Goal: Task Accomplishment & Management: Complete application form

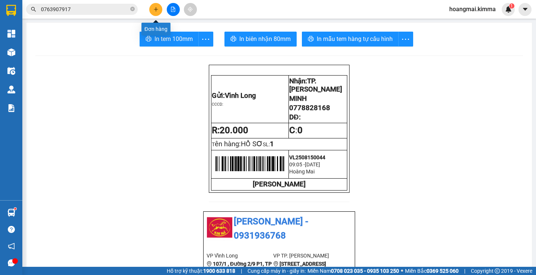
click at [158, 14] on button at bounding box center [155, 9] width 13 height 13
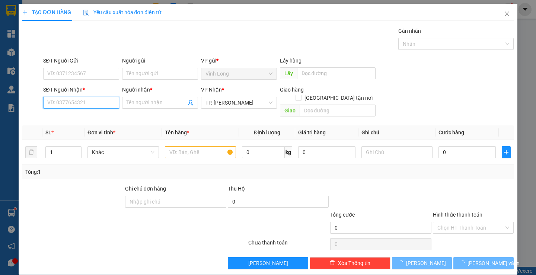
click at [114, 105] on input "SĐT Người Nhận *" at bounding box center [81, 103] width 76 height 12
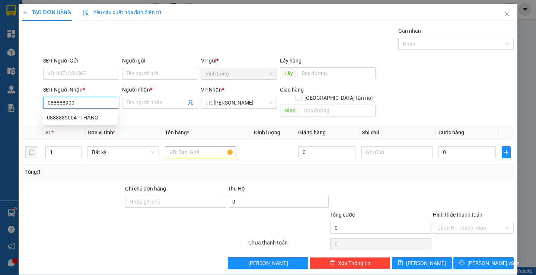
type input "0888889004"
click at [92, 115] on div "0888889004 - THẮNG" at bounding box center [80, 118] width 66 height 8
type input "THẮNG"
type input "0888889004"
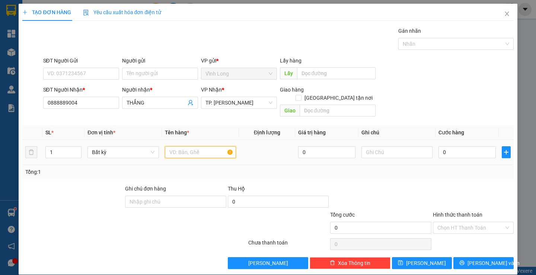
click at [191, 146] on input "text" at bounding box center [200, 152] width 71 height 12
type input "HỘP"
click at [374, 146] on input "text" at bounding box center [397, 152] width 71 height 12
type input "H"
click at [468, 148] on input "0" at bounding box center [467, 152] width 57 height 12
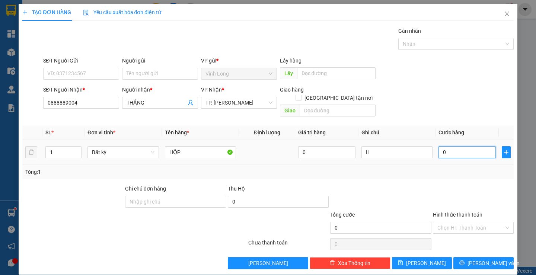
type input "2"
type input "20"
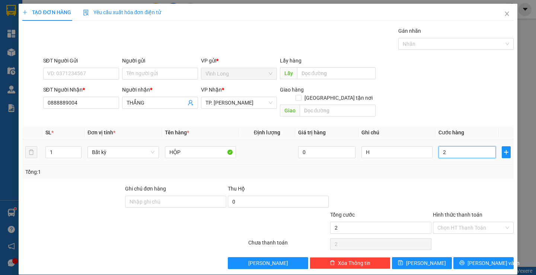
type input "20"
type input "20.000"
click at [457, 222] on input "Hình thức thanh toán" at bounding box center [471, 227] width 67 height 11
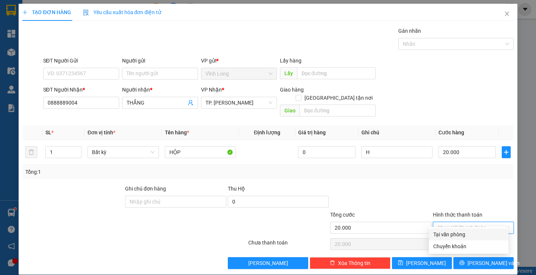
click at [451, 239] on div "Tại văn phòng" at bounding box center [469, 235] width 80 height 12
type input "0"
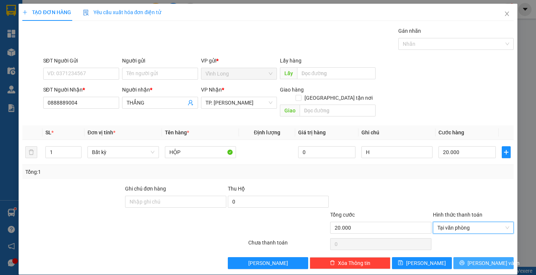
click at [470, 257] on button "[PERSON_NAME] và In" at bounding box center [484, 263] width 60 height 12
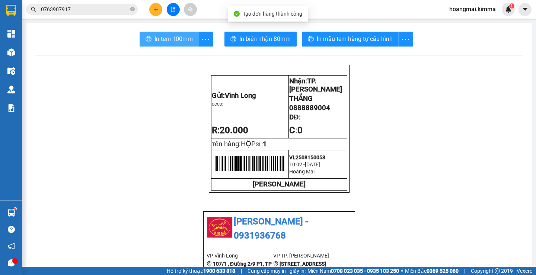
click at [168, 45] on button "In tem 100mm" at bounding box center [169, 39] width 59 height 15
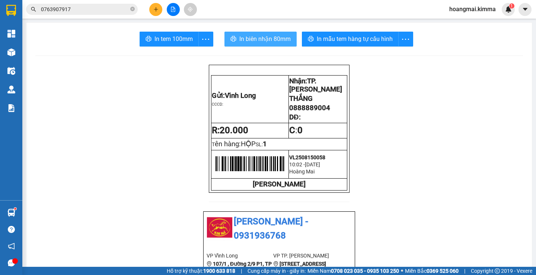
click at [256, 39] on span "In biên nhận 80mm" at bounding box center [265, 38] width 51 height 9
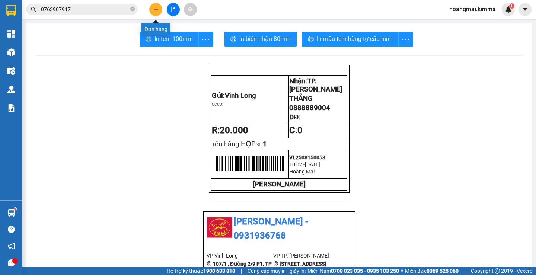
click at [158, 9] on icon "plus" at bounding box center [155, 9] width 5 height 5
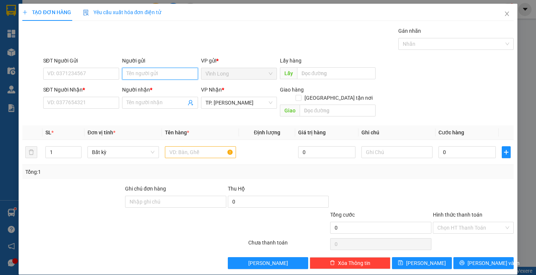
click at [143, 72] on input "Người gửi" at bounding box center [160, 74] width 76 height 12
type input "TÂN VM"
click at [177, 146] on input "text" at bounding box center [200, 152] width 71 height 12
click at [96, 105] on input "SĐT Người Nhận *" at bounding box center [81, 103] width 76 height 12
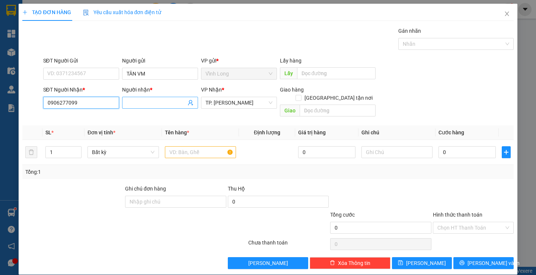
type input "0906277099"
click at [156, 106] on input "Người nhận *" at bounding box center [157, 103] width 60 height 8
click at [148, 107] on input "Người nhận *" at bounding box center [157, 103] width 60 height 8
type input "SỐ 2 [PERSON_NAME]"
drag, startPoint x: 182, startPoint y: 101, endPoint x: 112, endPoint y: 108, distance: 70.8
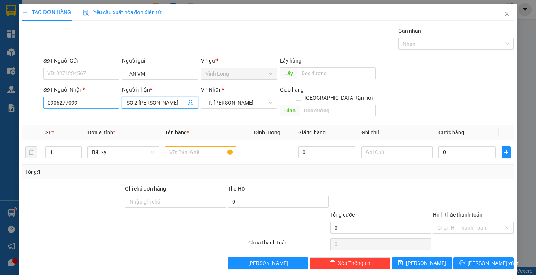
click at [112, 108] on div "SĐT Người Nhận * 0906277099 Người nhận * SỐ 2 [PERSON_NAME] THẮNG SỐ 2 [PERSON_…" at bounding box center [279, 103] width 474 height 34
click at [301, 95] on input "[GEOGRAPHIC_DATA] tận nơi" at bounding box center [298, 97] width 5 height 5
checkbox input "true"
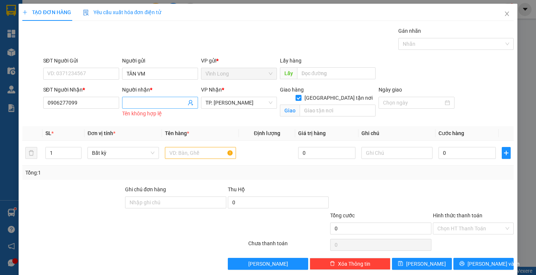
click at [136, 103] on input "Người nhận *" at bounding box center [157, 103] width 60 height 8
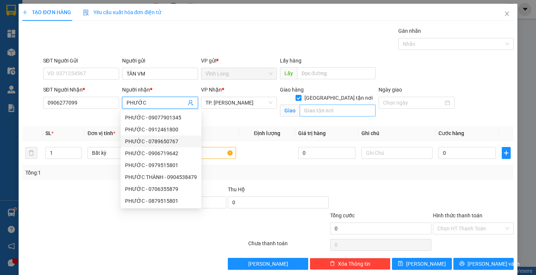
type input "PHƯỚC"
click at [326, 105] on input "text" at bounding box center [338, 111] width 76 height 12
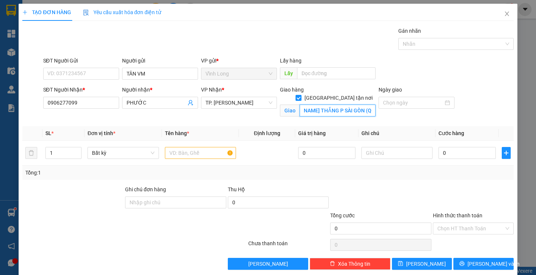
scroll to position [0, 38]
type input "SỐ 2 [PERSON_NAME] THẮNG P SÀI GÒN (Q 1 CŨ )"
click at [367, 155] on input "text" at bounding box center [397, 153] width 71 height 12
type input "H"
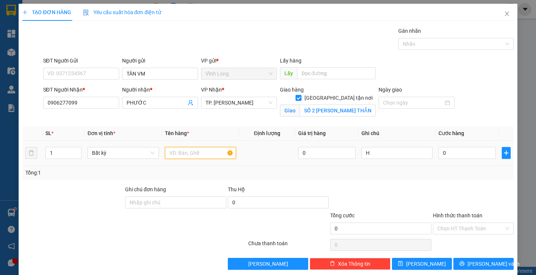
click at [191, 156] on input "text" at bounding box center [200, 153] width 71 height 12
type input "THÙNG MUS"
click at [461, 155] on input "0" at bounding box center [467, 153] width 57 height 12
type input "1"
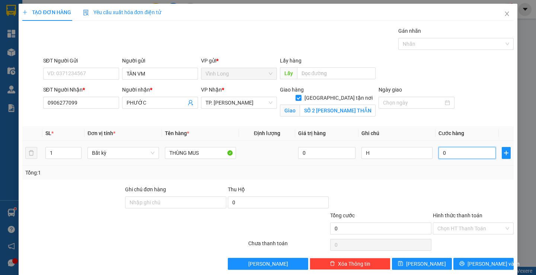
type input "1"
type input "10"
type input "100"
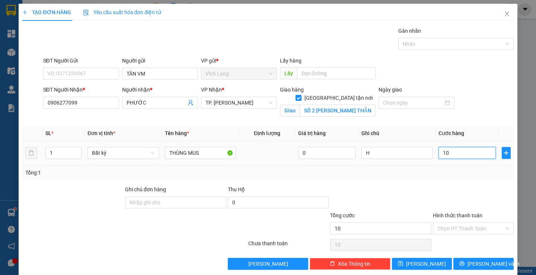
type input "100"
type input "100.000"
click at [461, 230] on input "Hình thức thanh toán" at bounding box center [471, 228] width 67 height 11
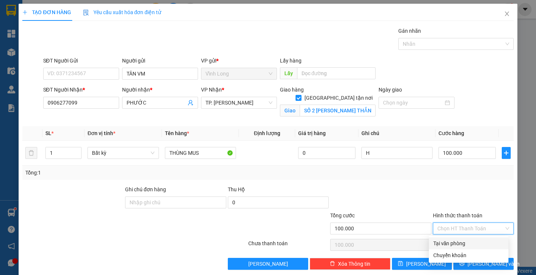
click at [459, 244] on div "Tại văn phòng" at bounding box center [469, 244] width 71 height 8
type input "0"
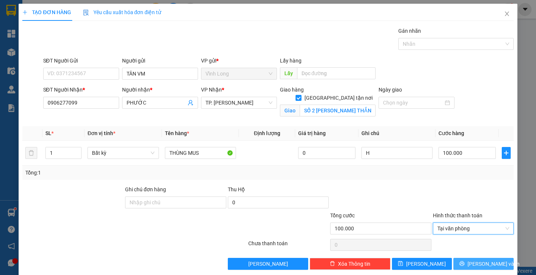
click at [470, 263] on button "[PERSON_NAME] và In" at bounding box center [484, 264] width 60 height 12
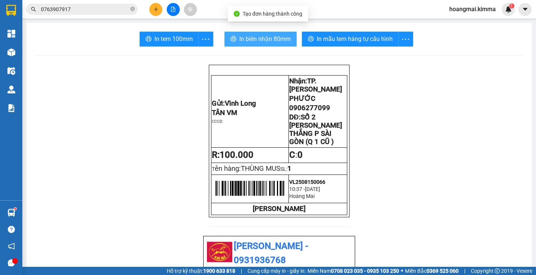
click at [267, 43] on span "In biên nhận 80mm" at bounding box center [265, 38] width 51 height 9
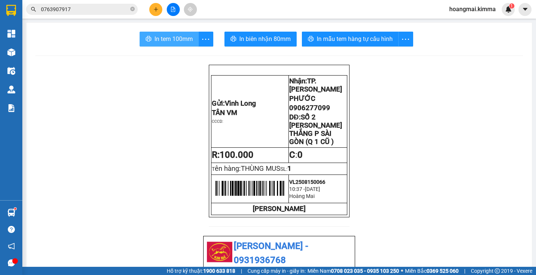
click at [171, 41] on span "In tem 100mm" at bounding box center [174, 38] width 38 height 9
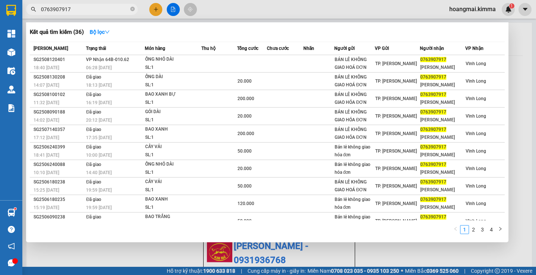
click at [73, 9] on input "0763907917" at bounding box center [85, 9] width 88 height 8
click at [156, 7] on div at bounding box center [268, 137] width 536 height 275
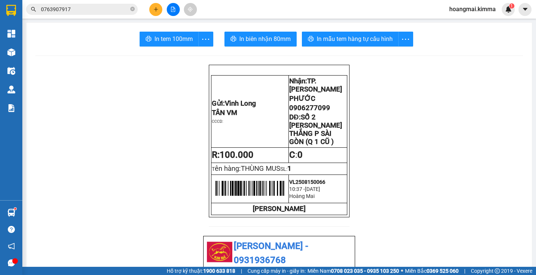
click at [156, 7] on icon "plus" at bounding box center [156, 9] width 0 height 4
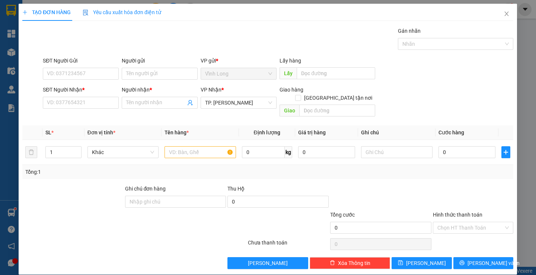
click at [156, 7] on div "Yêu cầu xuất hóa đơn điện tử" at bounding box center [122, 12] width 79 height 17
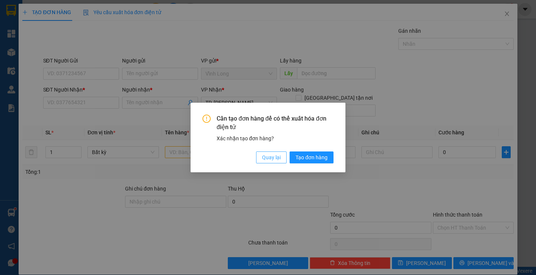
click at [270, 159] on span "Quay lại" at bounding box center [271, 157] width 19 height 8
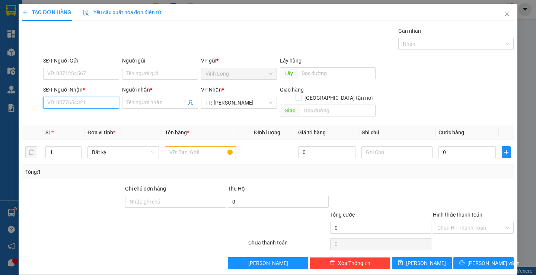
click at [64, 101] on input "SĐT Người Nhận *" at bounding box center [81, 103] width 76 height 12
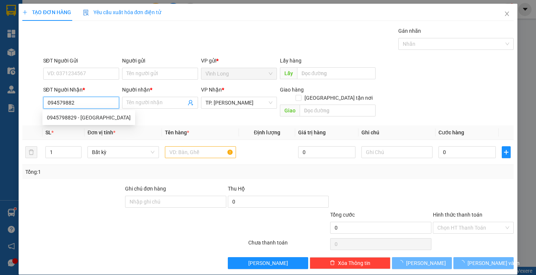
type input "0945798829"
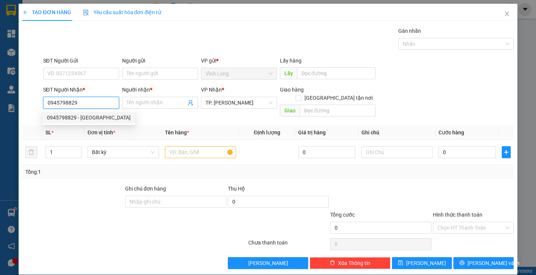
click at [94, 116] on div "0945798829 - [GEOGRAPHIC_DATA]" at bounding box center [89, 118] width 84 height 8
type input "ANH PHƯỚC"
type input "0945798829"
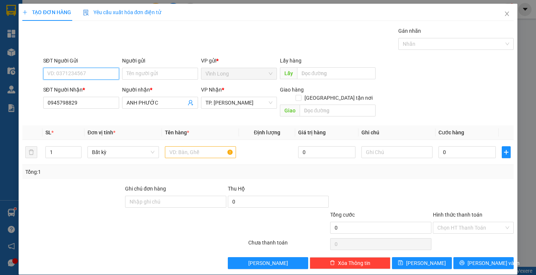
click at [77, 75] on input "SĐT Người Gửi" at bounding box center [81, 74] width 76 height 12
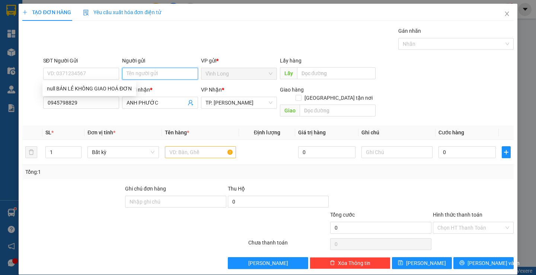
click at [148, 72] on input "Người gửi" at bounding box center [160, 74] width 76 height 12
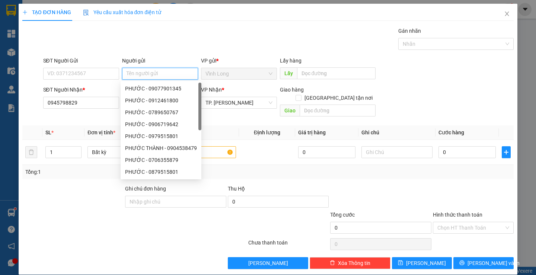
type input "N"
type input "BÁN"
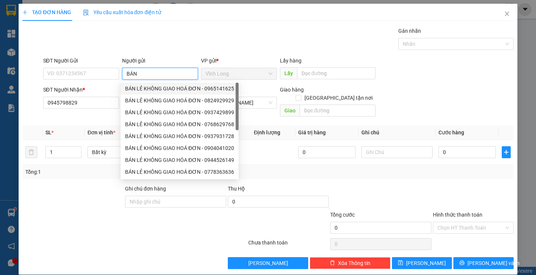
click at [158, 91] on div "BÁN LẺ KHÔNG GIAO HOÁ ĐƠN - 0965141625" at bounding box center [179, 89] width 109 height 8
type input "0965141625"
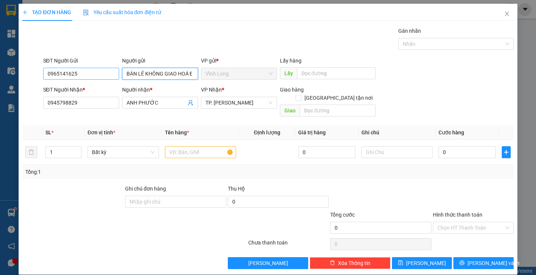
type input "BÁN LẺ KHÔNG GIAO HOÁ ĐƠN"
drag, startPoint x: 97, startPoint y: 76, endPoint x: 42, endPoint y: 84, distance: 55.0
click at [42, 84] on form "SĐT Người Gửi 0965141625 0965141625 Người gửi BÁN LẺ KHÔNG GIAO HOÁ ĐƠN VP gửi …" at bounding box center [267, 88] width 491 height 63
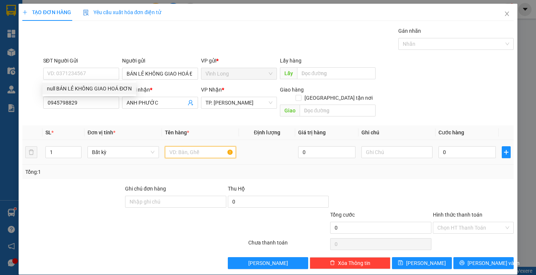
click at [187, 146] on input "text" at bounding box center [200, 152] width 71 height 12
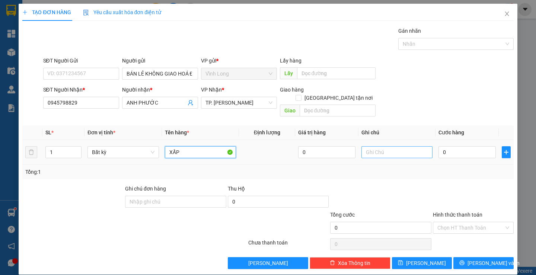
type input "XẤP"
click at [392, 146] on input "text" at bounding box center [397, 152] width 71 height 12
type input "SA"
click at [450, 146] on input "0" at bounding box center [467, 152] width 57 height 12
type input "2"
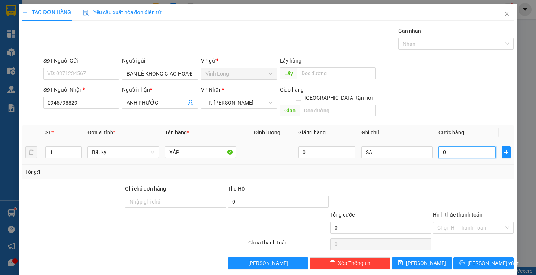
type input "2"
type input "20"
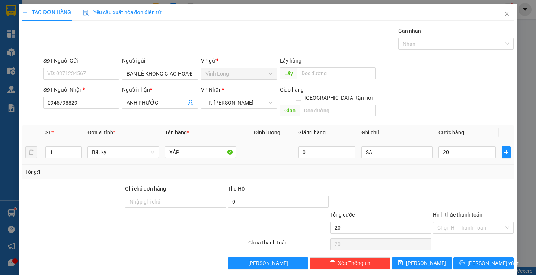
type input "20.000"
drag, startPoint x: 416, startPoint y: 127, endPoint x: 302, endPoint y: 177, distance: 124.3
click at [415, 127] on th "Ghi chú" at bounding box center [397, 133] width 77 height 15
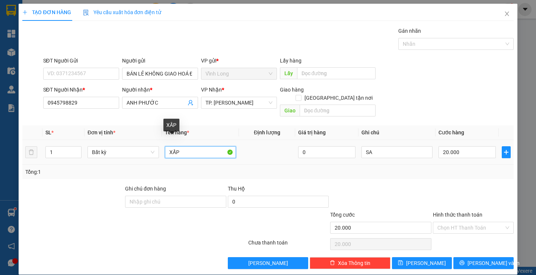
click at [201, 146] on input "XẤP" at bounding box center [200, 152] width 71 height 12
type input "XẤP HỒ SƠ"
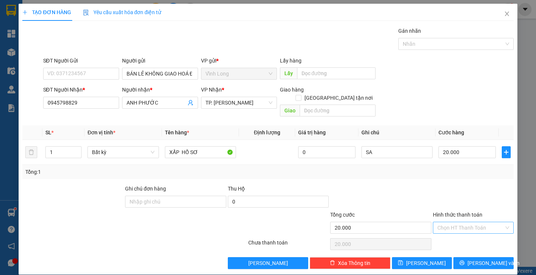
click at [449, 222] on input "Hình thức thanh toán" at bounding box center [471, 227] width 67 height 11
click at [450, 235] on div "Tại văn phòng" at bounding box center [469, 235] width 71 height 8
type input "0"
click at [477, 259] on span "[PERSON_NAME] và In" at bounding box center [494, 263] width 52 height 8
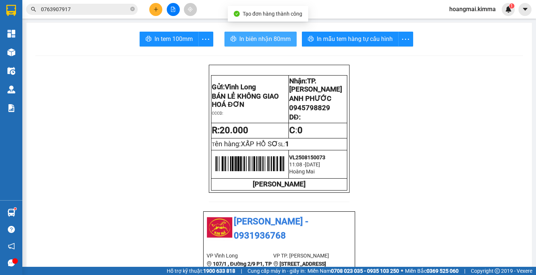
click at [269, 32] on button "In biên nhận 80mm" at bounding box center [261, 39] width 72 height 15
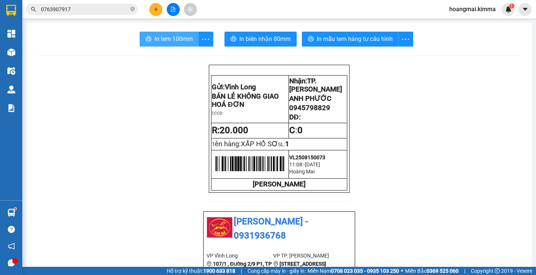
click at [173, 40] on span "In tem 100mm" at bounding box center [174, 38] width 38 height 9
